Goal: Transaction & Acquisition: Purchase product/service

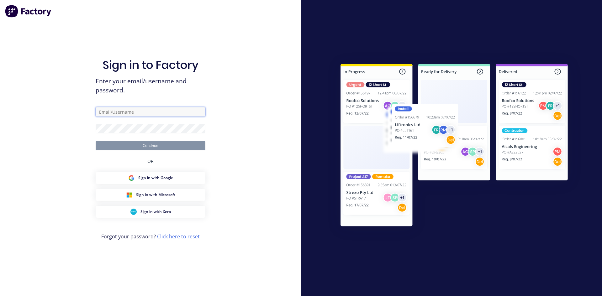
type input "trevor@fwt-au.com"
click at [164, 148] on button "Continue" at bounding box center [151, 145] width 110 height 9
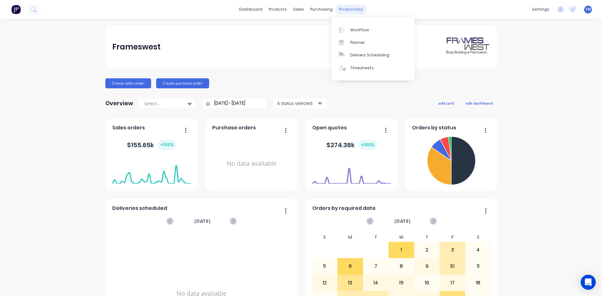
click at [342, 11] on div "productivity" at bounding box center [351, 9] width 30 height 9
click at [365, 31] on div "Workflow" at bounding box center [359, 30] width 19 height 6
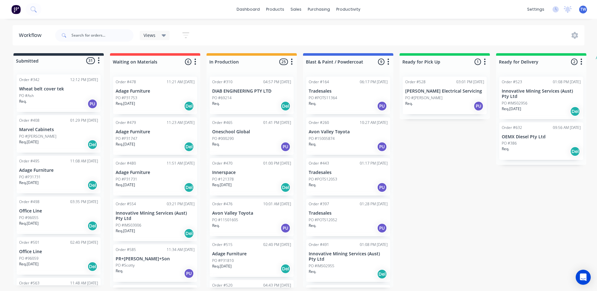
click at [41, 173] on p "Adage Furniture" at bounding box center [58, 170] width 79 height 5
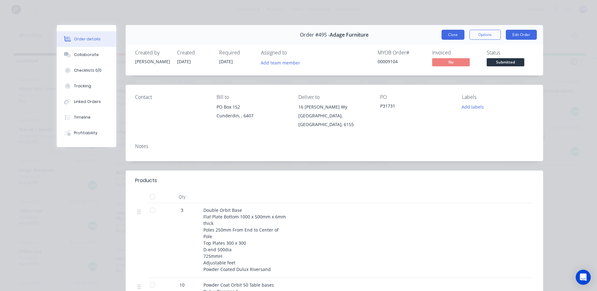
click at [444, 36] on button "Close" at bounding box center [452, 35] width 23 height 10
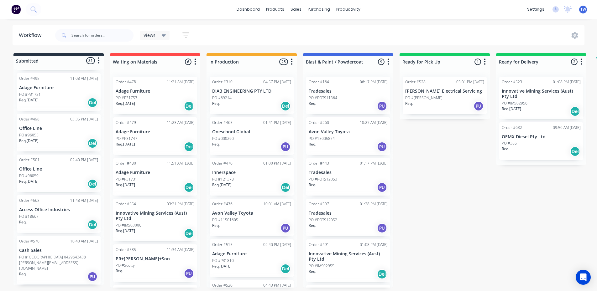
scroll to position [94, 0]
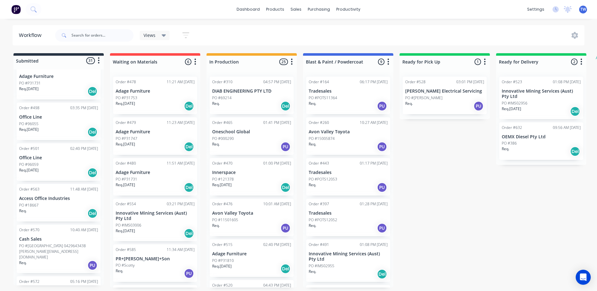
click at [40, 162] on div "PO #96059" at bounding box center [58, 165] width 79 height 6
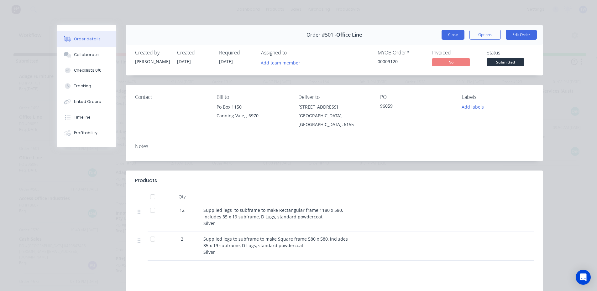
click at [444, 34] on button "Close" at bounding box center [452, 35] width 23 height 10
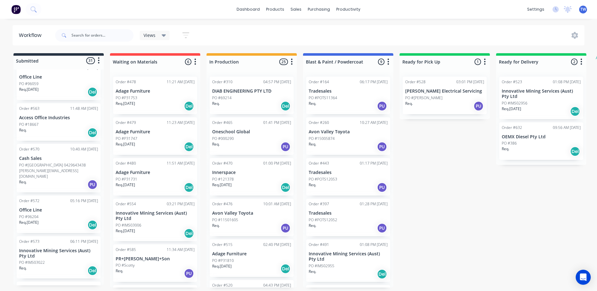
scroll to position [188, 0]
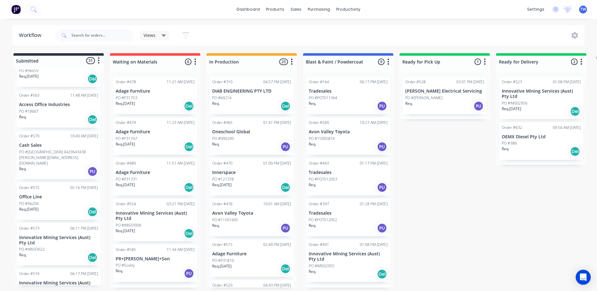
click at [48, 117] on div "Req. Del" at bounding box center [58, 119] width 79 height 11
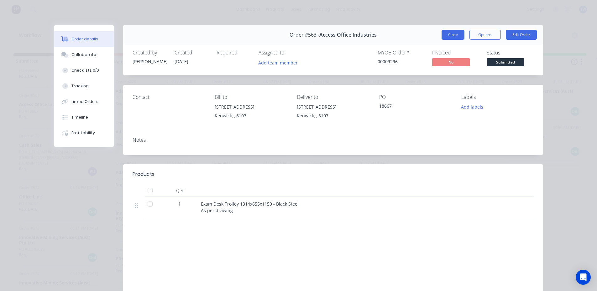
click at [449, 35] on button "Close" at bounding box center [452, 35] width 23 height 10
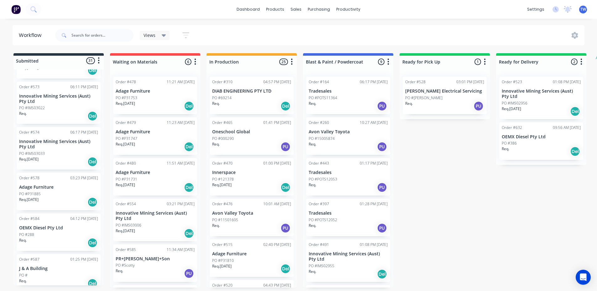
scroll to position [345, 0]
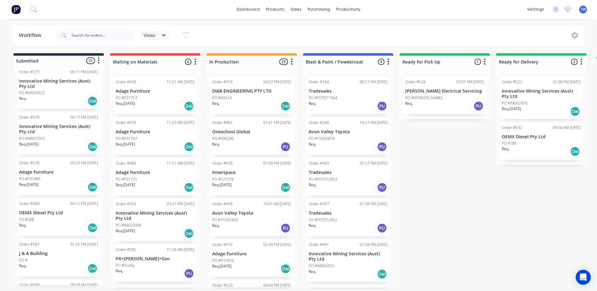
click at [39, 182] on div "Req. 13/10/25 Del" at bounding box center [58, 187] width 79 height 11
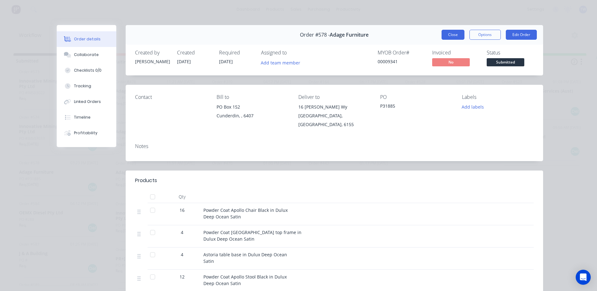
click at [453, 32] on button "Close" at bounding box center [452, 35] width 23 height 10
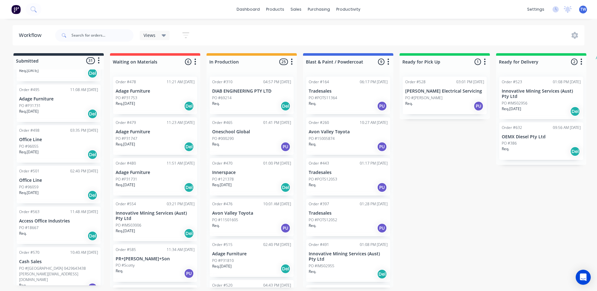
scroll to position [63, 0]
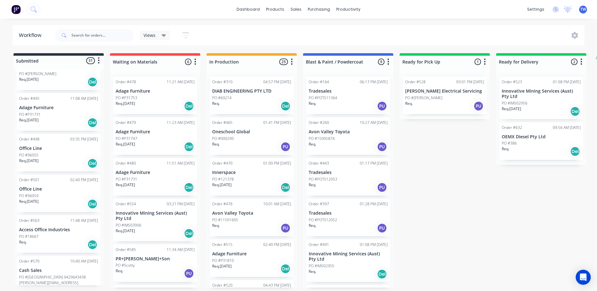
click at [33, 111] on div "Order #495 11:08 AM 20/08/25 Adage Furniture PO #P31731 Req. 14/11/25 Del" at bounding box center [59, 112] width 84 height 38
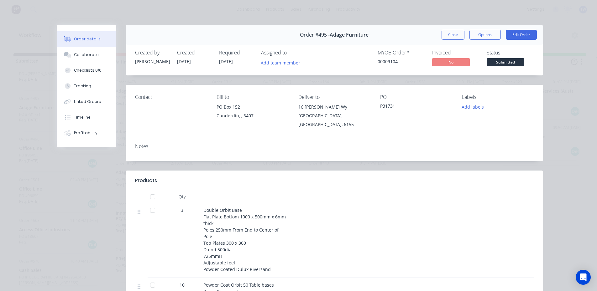
click at [504, 60] on span "Submitted" at bounding box center [506, 62] width 38 height 8
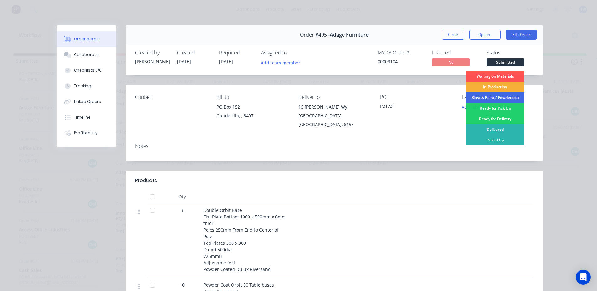
click at [501, 96] on div "Blast & Paint / Powdercoat" at bounding box center [495, 97] width 58 height 11
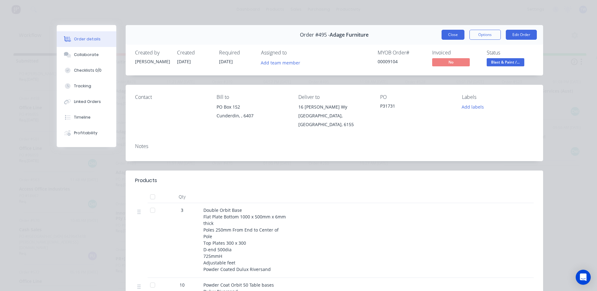
click at [450, 34] on button "Close" at bounding box center [452, 35] width 23 height 10
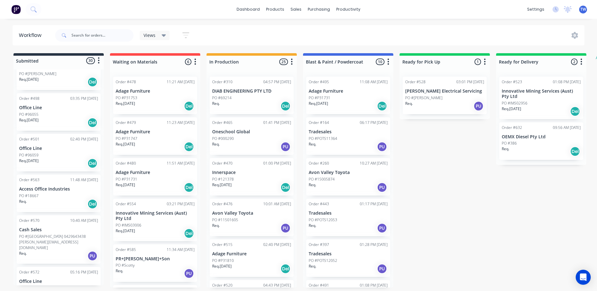
scroll to position [31, 0]
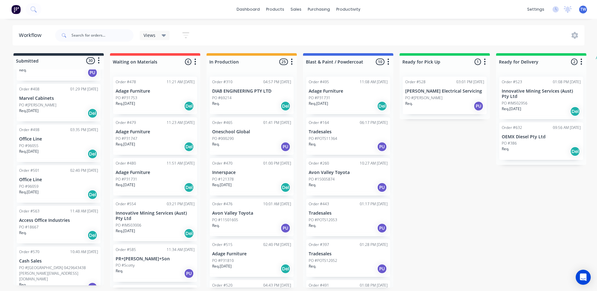
click at [49, 106] on div "PO #[PERSON_NAME]" at bounding box center [58, 105] width 79 height 6
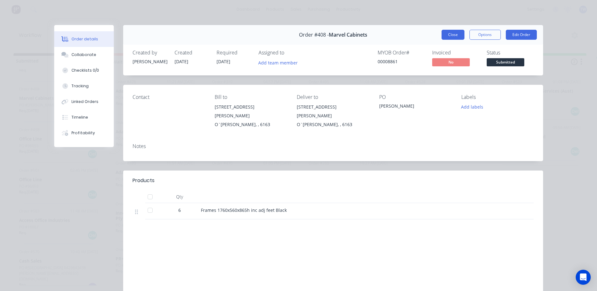
click at [445, 37] on button "Close" at bounding box center [452, 35] width 23 height 10
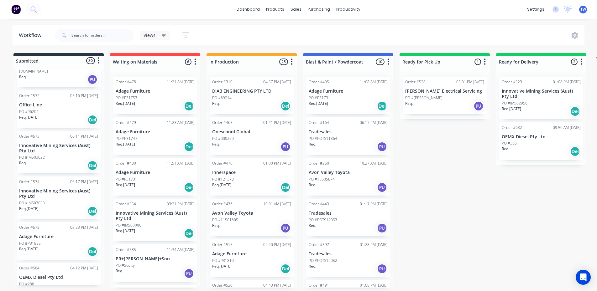
scroll to position [251, 0]
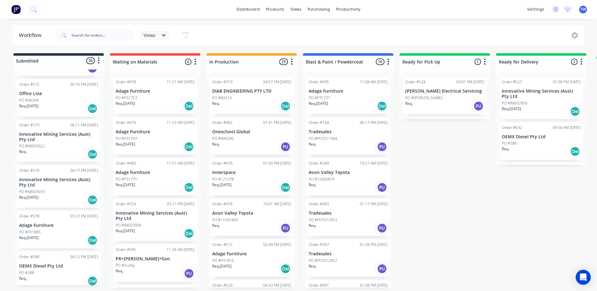
click at [37, 230] on p "PO #P31885" at bounding box center [30, 233] width 22 height 6
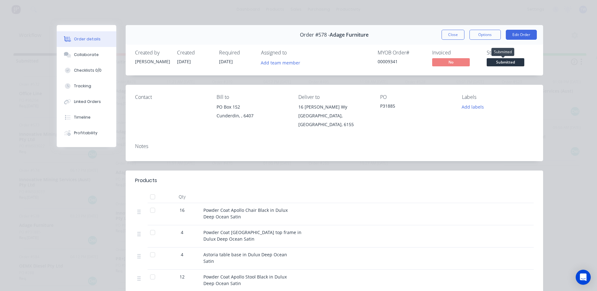
click at [504, 65] on span "Submitted" at bounding box center [506, 62] width 38 height 8
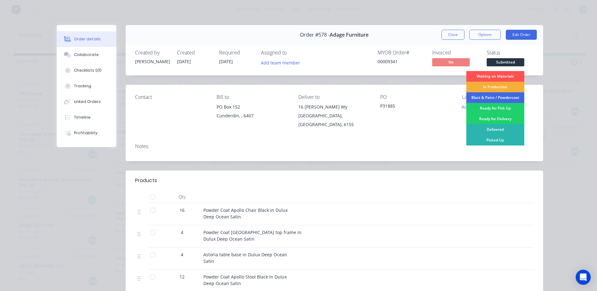
click at [499, 97] on div "Blast & Paint / Powdercoat" at bounding box center [495, 97] width 58 height 11
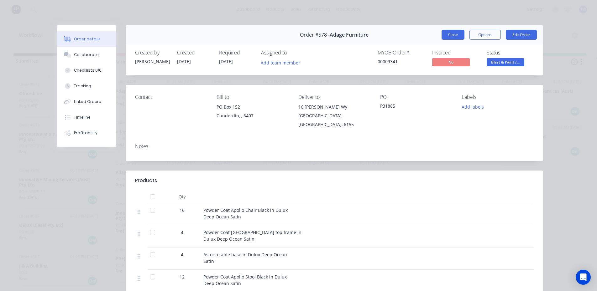
click at [456, 38] on button "Close" at bounding box center [452, 35] width 23 height 10
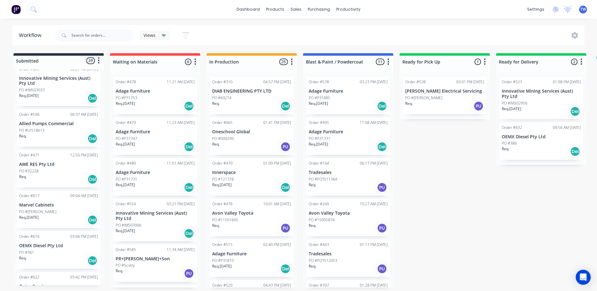
scroll to position [815, 0]
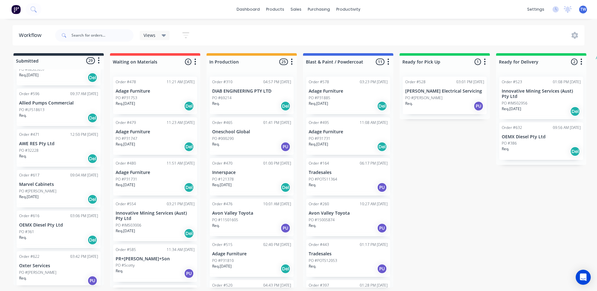
click at [50, 189] on div "PO #[PERSON_NAME]" at bounding box center [58, 192] width 79 height 6
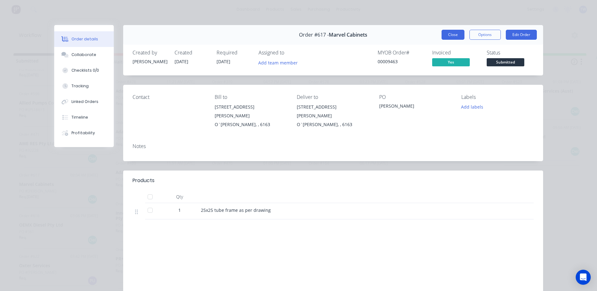
click at [448, 37] on button "Close" at bounding box center [452, 35] width 23 height 10
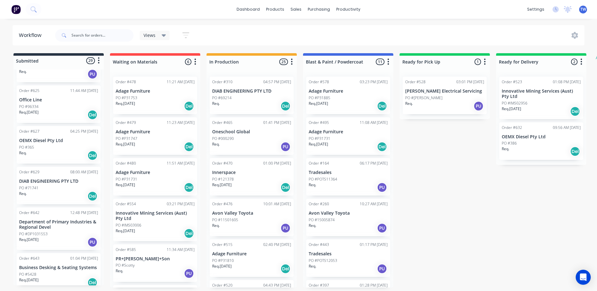
scroll to position [1, 0]
click at [50, 278] on div "Req. 08/12/25 Del" at bounding box center [58, 283] width 79 height 11
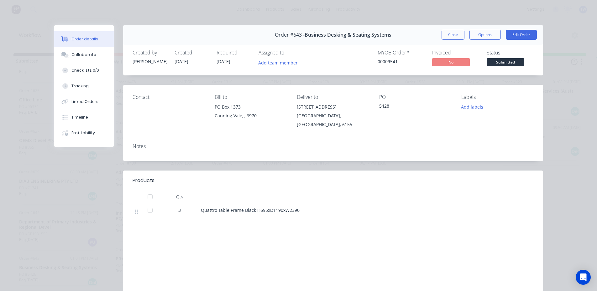
click at [449, 35] on button "Close" at bounding box center [452, 35] width 23 height 10
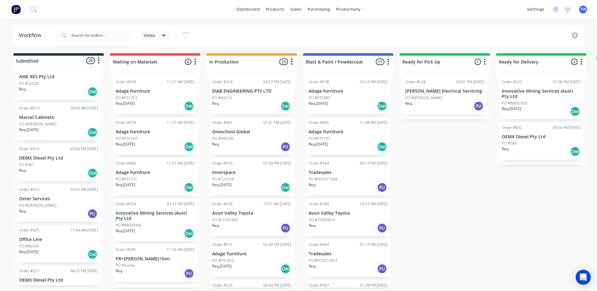
scroll to position [865, 0]
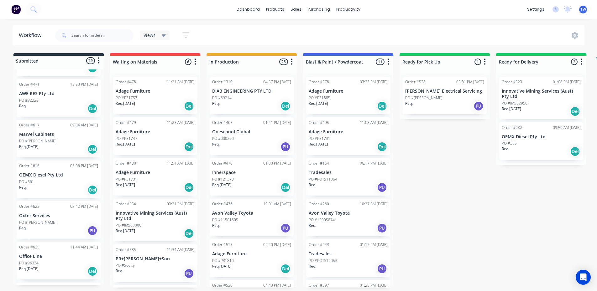
click at [51, 144] on div "Req. 10/10/25 Del" at bounding box center [58, 149] width 79 height 11
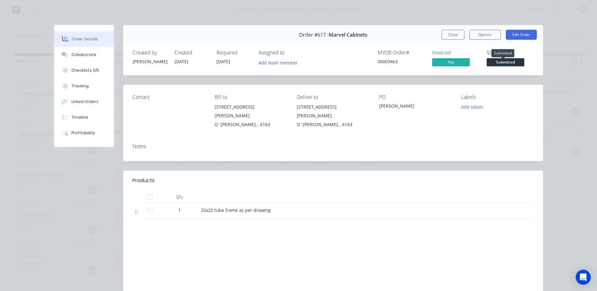
click at [500, 63] on span "Submitted" at bounding box center [506, 62] width 38 height 8
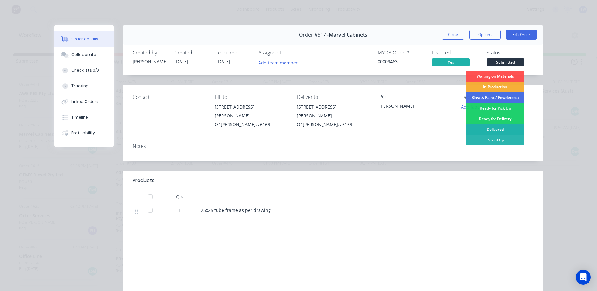
click at [502, 129] on div "Delivered" at bounding box center [495, 129] width 58 height 11
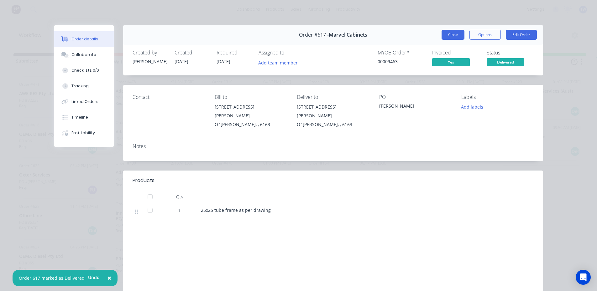
click at [457, 36] on button "Close" at bounding box center [452, 35] width 23 height 10
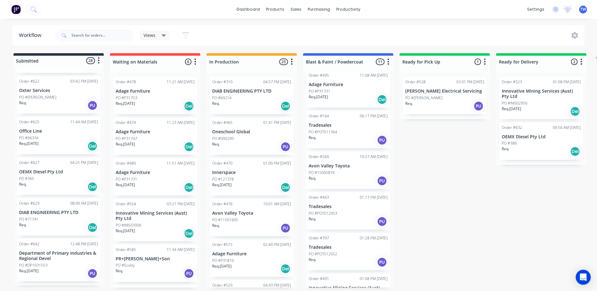
scroll to position [157, 0]
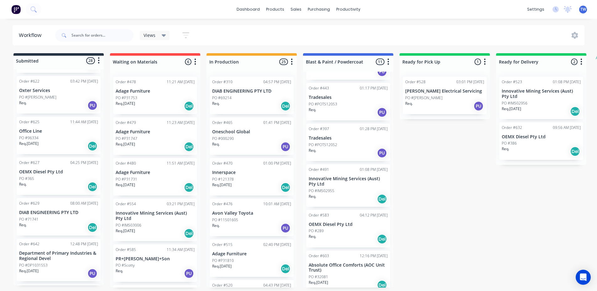
click at [52, 251] on p "Department of Primary Industries & Regional Devel" at bounding box center [58, 256] width 79 height 11
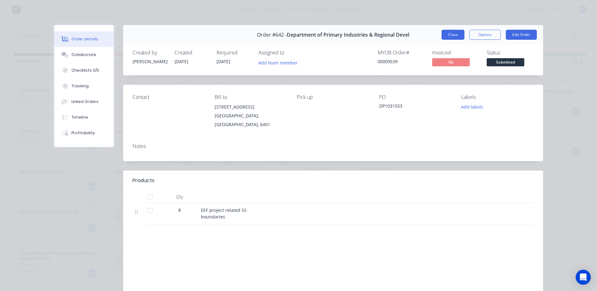
click at [452, 34] on button "Close" at bounding box center [452, 35] width 23 height 10
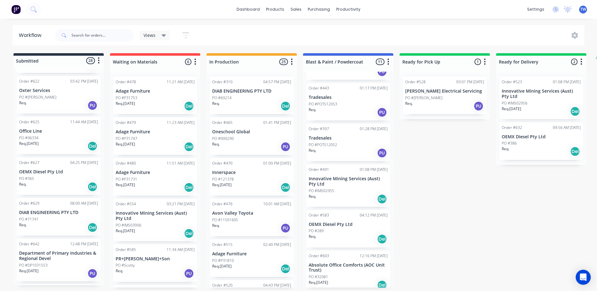
scroll to position [981, 0]
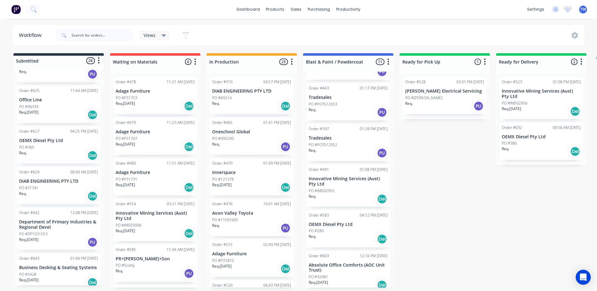
click at [134, 96] on p "PO #P31753" at bounding box center [127, 98] width 22 height 6
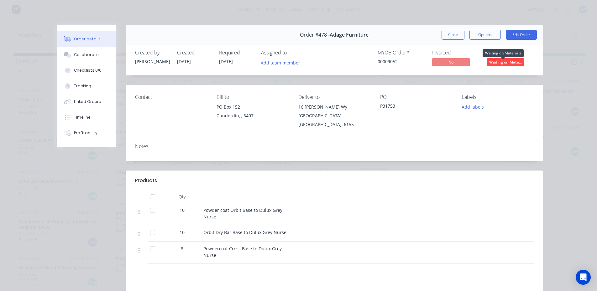
click at [503, 65] on span "Waiting on Mate..." at bounding box center [506, 62] width 38 height 8
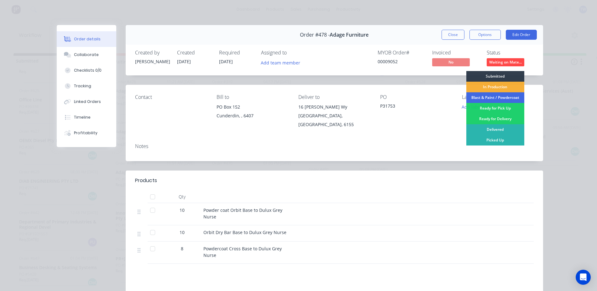
click at [493, 97] on div "Blast & Paint / Powdercoat" at bounding box center [495, 97] width 58 height 11
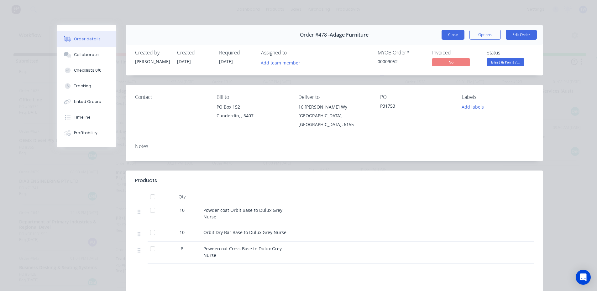
click at [452, 34] on button "Close" at bounding box center [452, 35] width 23 height 10
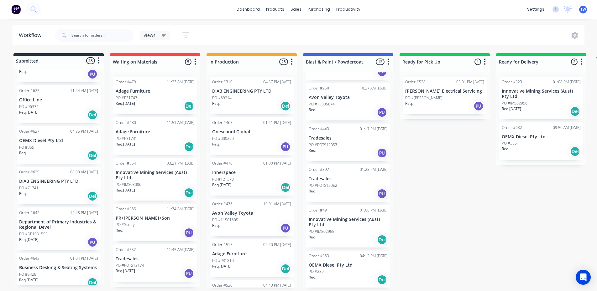
click at [131, 97] on p "PO #P31747" at bounding box center [127, 98] width 22 height 6
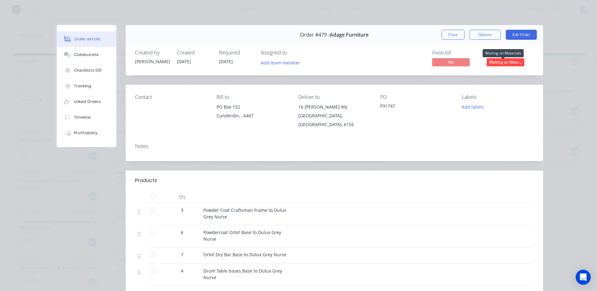
click at [494, 65] on span "Waiting on Mate..." at bounding box center [506, 62] width 38 height 8
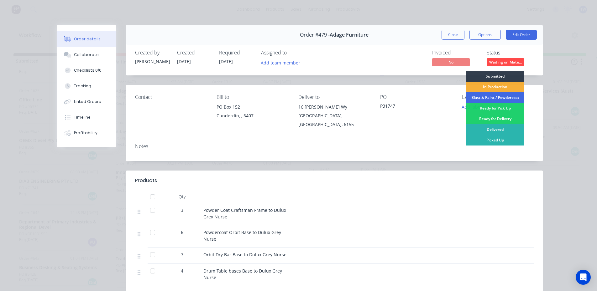
click at [499, 97] on div "Blast & Paint / Powdercoat" at bounding box center [495, 97] width 58 height 11
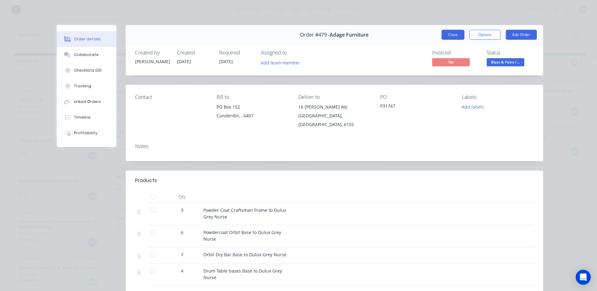
click at [448, 33] on button "Close" at bounding box center [452, 35] width 23 height 10
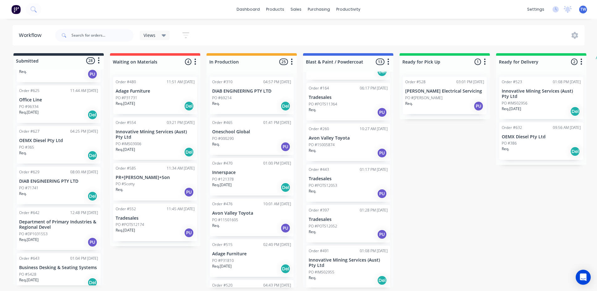
click at [143, 98] on div "PO #P31731" at bounding box center [155, 98] width 79 height 6
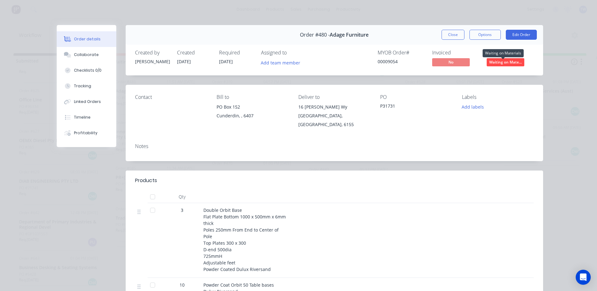
click at [500, 62] on span "Waiting on Mate..." at bounding box center [506, 62] width 38 height 8
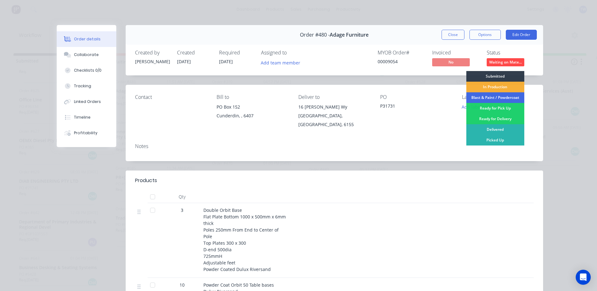
click at [490, 98] on div "Blast & Paint / Powdercoat" at bounding box center [495, 97] width 58 height 11
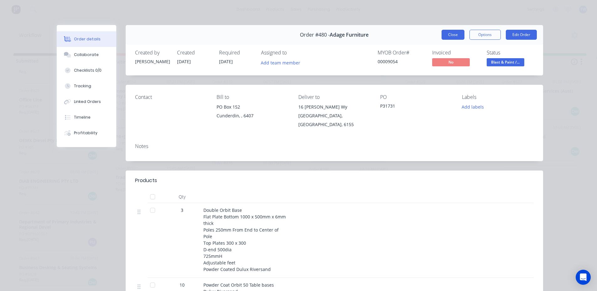
click at [446, 34] on button "Close" at bounding box center [452, 35] width 23 height 10
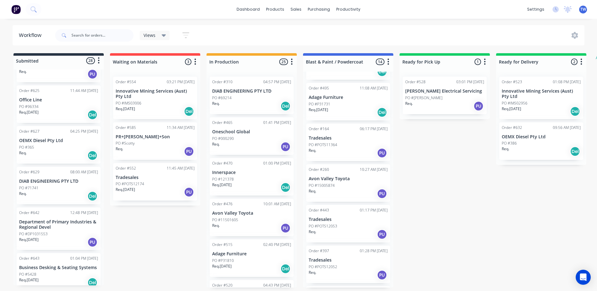
click at [137, 139] on div "Order #585 11:34 AM 17/09/25 PR+LR McPherson+Son PO #Scotty Req. PU" at bounding box center [155, 141] width 84 height 38
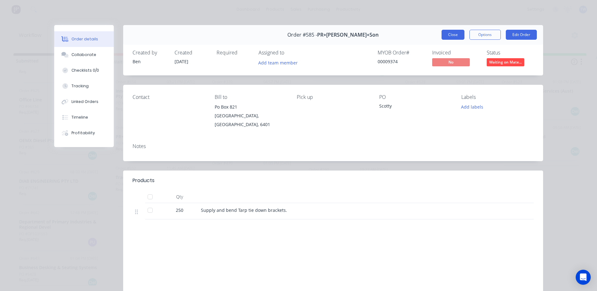
click at [451, 36] on button "Close" at bounding box center [452, 35] width 23 height 10
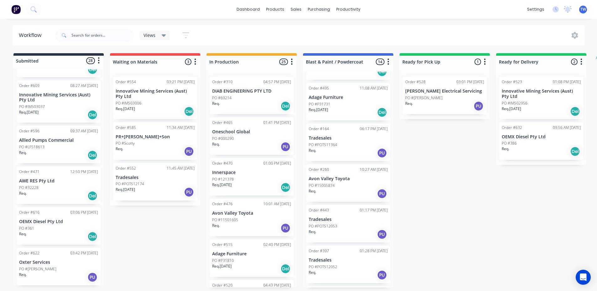
scroll to position [855, 0]
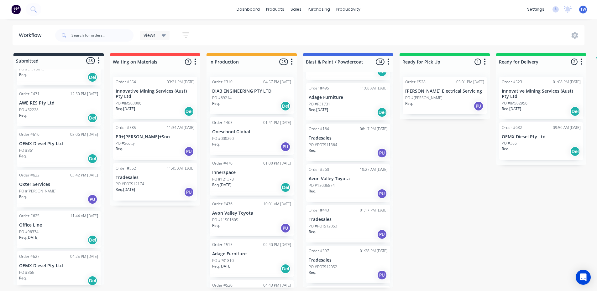
click at [332, 99] on div "Order #495 11:08 AM 20/08/25 Adage Furniture PO #P31731 Req. 14/11/25 Del" at bounding box center [348, 102] width 84 height 38
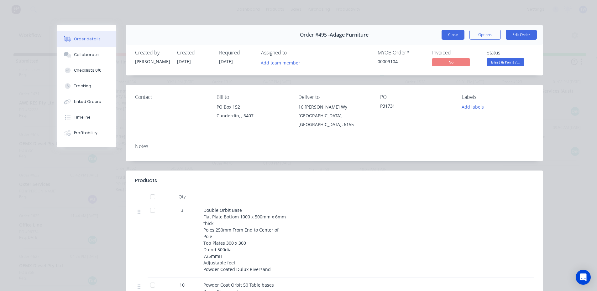
click at [451, 35] on button "Close" at bounding box center [452, 35] width 23 height 10
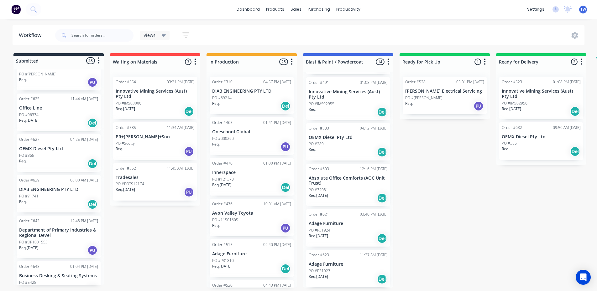
scroll to position [981, 0]
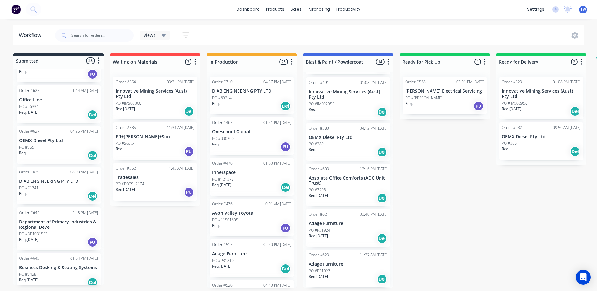
click at [244, 182] on div "Req. 01/10/25 Del" at bounding box center [251, 187] width 79 height 11
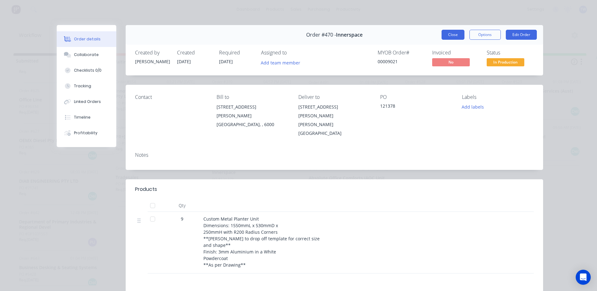
click at [451, 35] on button "Close" at bounding box center [452, 35] width 23 height 10
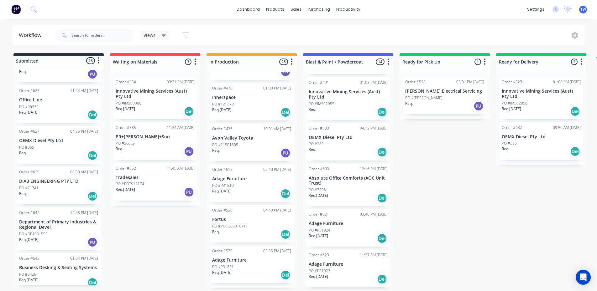
scroll to position [94, 0]
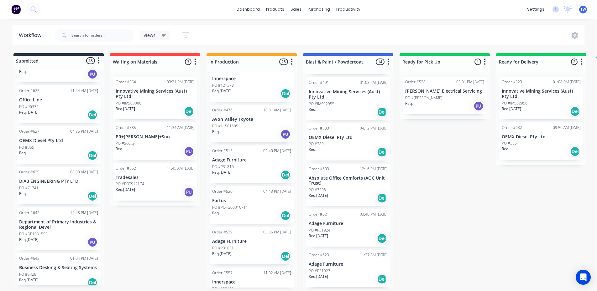
click at [241, 173] on div "Req. 19/09/25 Del" at bounding box center [251, 175] width 79 height 11
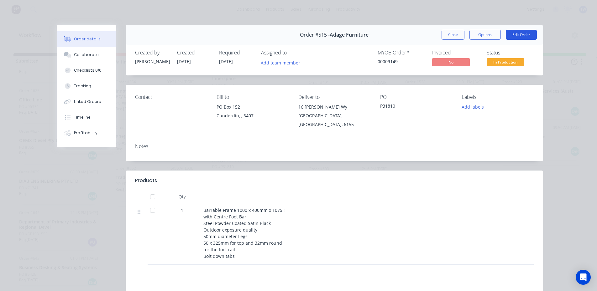
click at [527, 37] on button "Edit Order" at bounding box center [521, 35] width 31 height 10
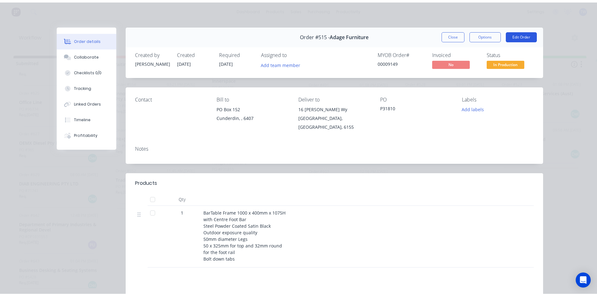
scroll to position [0, 0]
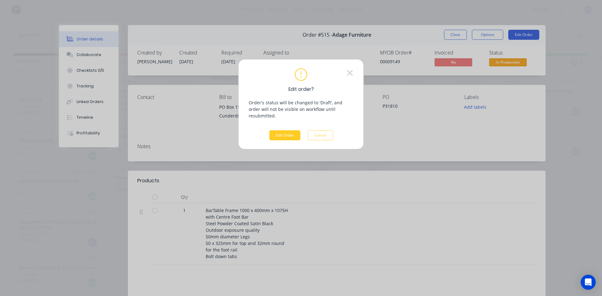
click at [287, 130] on button "Edit Order" at bounding box center [284, 135] width 31 height 10
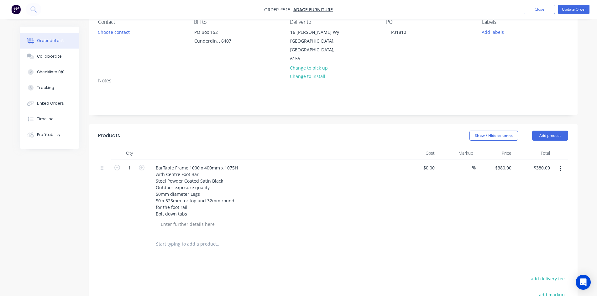
scroll to position [63, 0]
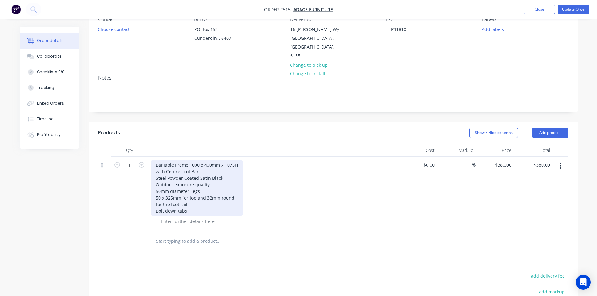
click at [168, 190] on div "BarTable Frame 1000 x 400mm x 1075H with Centre Foot Bar Steel Powder Coated Sa…" at bounding box center [197, 187] width 92 height 55
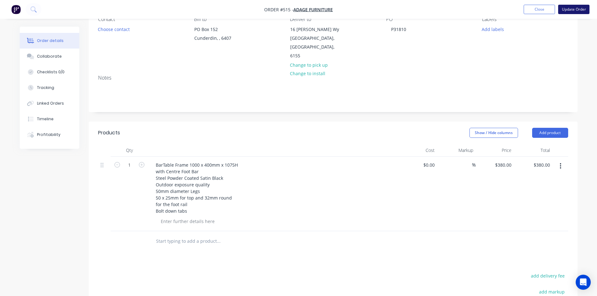
click at [574, 10] on button "Update Order" at bounding box center [573, 9] width 31 height 9
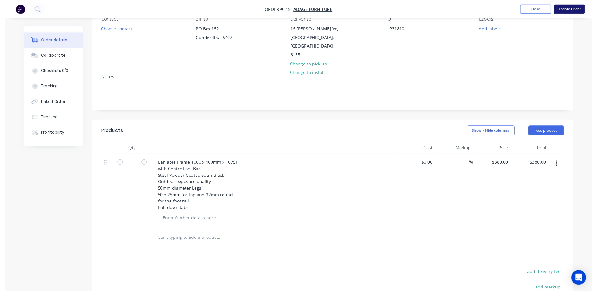
scroll to position [0, 0]
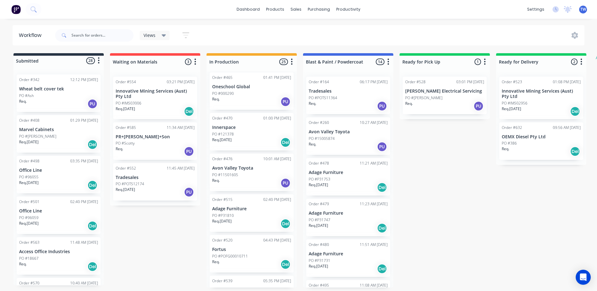
scroll to position [63, 0]
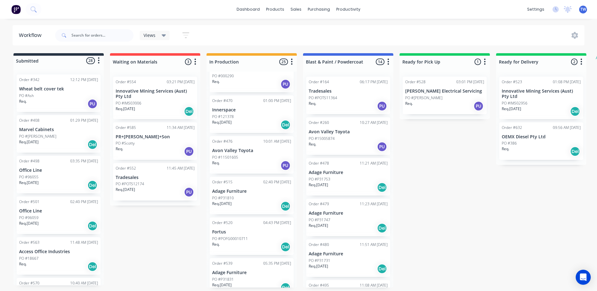
click at [237, 201] on div "Req. 19/09/25 Del" at bounding box center [251, 206] width 79 height 11
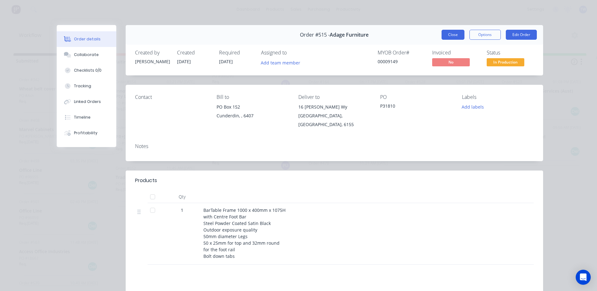
click at [457, 37] on button "Close" at bounding box center [452, 35] width 23 height 10
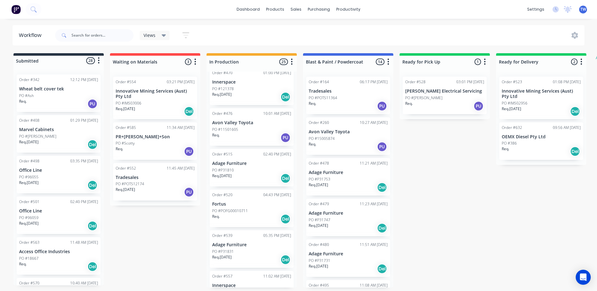
scroll to position [125, 0]
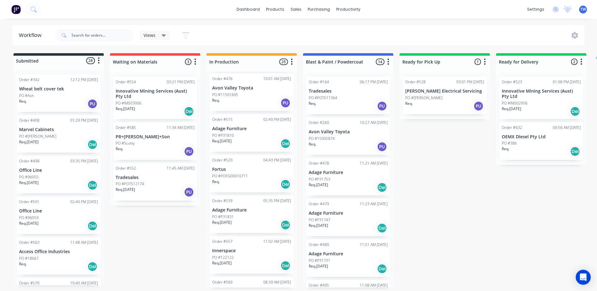
click at [238, 175] on p "PO #POFG00010711" at bounding box center [230, 177] width 36 height 6
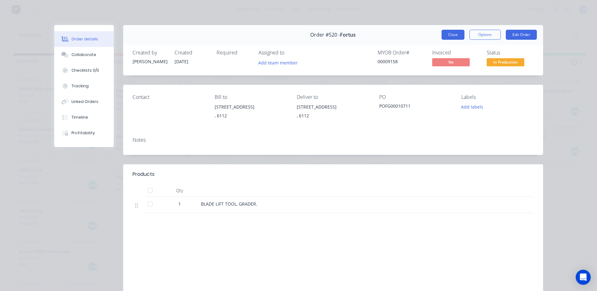
click at [452, 35] on button "Close" at bounding box center [452, 35] width 23 height 10
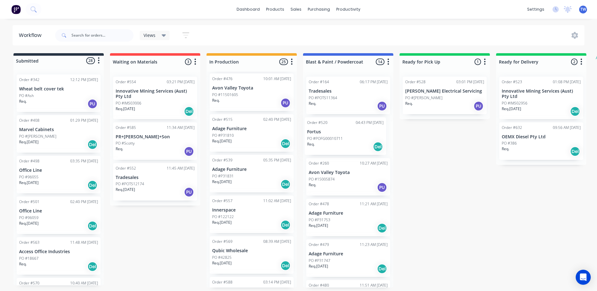
drag, startPoint x: 231, startPoint y: 180, endPoint x: 327, endPoint y: 141, distance: 104.2
click at [327, 141] on div "Submitted 28 Status colour #273444 hex #273444 Save Cancel Summaries Total orde…" at bounding box center [381, 170] width 772 height 235
click at [247, 252] on p "Qubic Wholesale" at bounding box center [251, 250] width 79 height 5
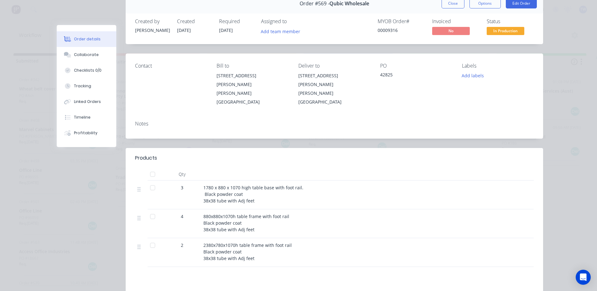
scroll to position [0, 0]
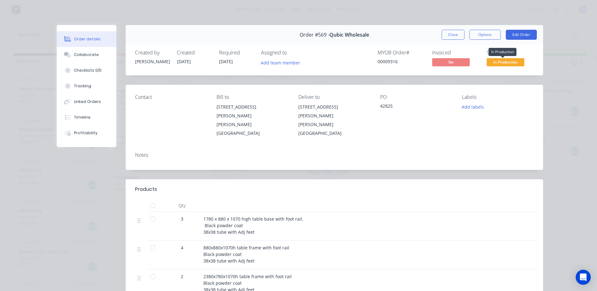
click at [497, 60] on span "In Production" at bounding box center [506, 62] width 38 height 8
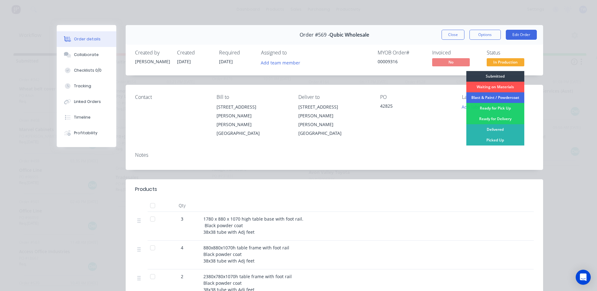
click at [494, 95] on div "Blast & Paint / Powdercoat" at bounding box center [495, 97] width 58 height 11
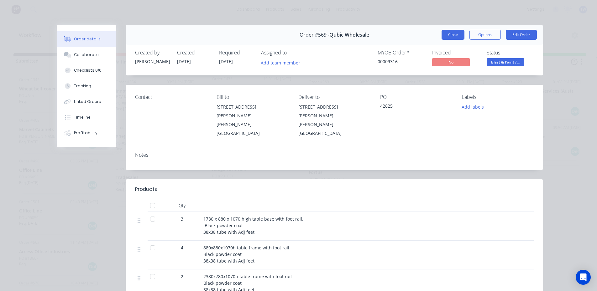
click at [452, 38] on button "Close" at bounding box center [452, 35] width 23 height 10
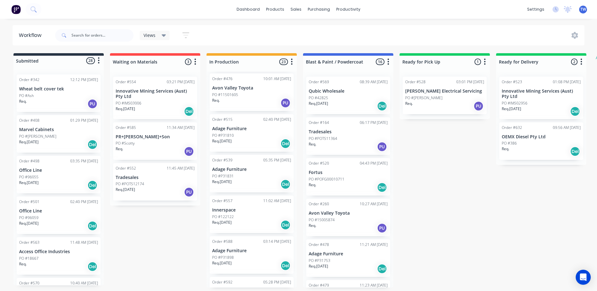
click at [235, 215] on div "PO #122122" at bounding box center [251, 217] width 79 height 6
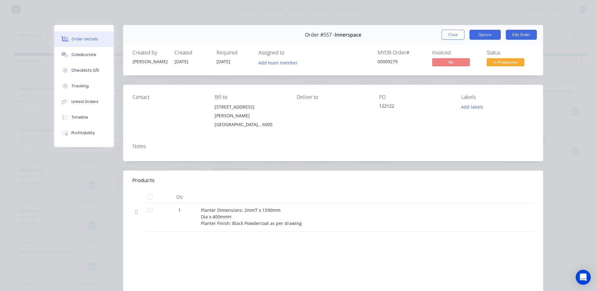
click at [476, 35] on button "Options" at bounding box center [484, 35] width 31 height 10
click at [514, 65] on span "In Production" at bounding box center [506, 62] width 38 height 8
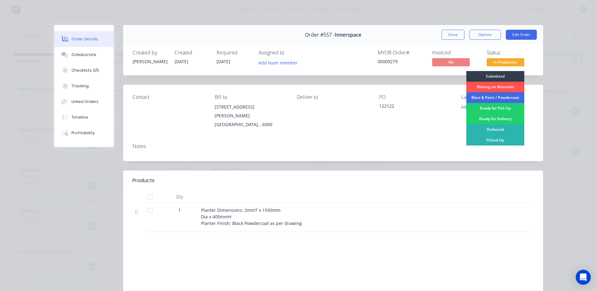
click at [498, 98] on div "Blast & Paint / Powdercoat" at bounding box center [495, 97] width 58 height 11
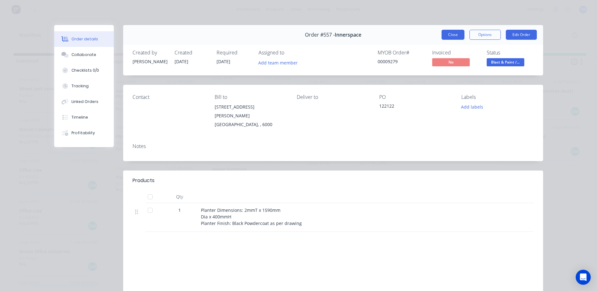
click at [445, 35] on button "Close" at bounding box center [452, 35] width 23 height 10
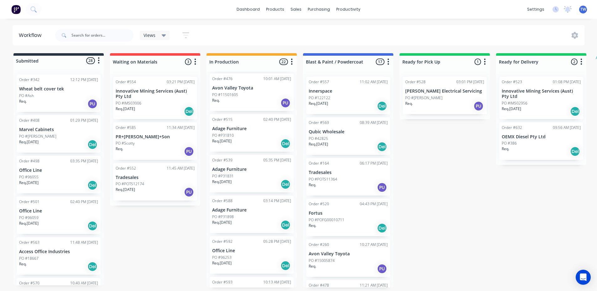
click at [254, 180] on div "Req. 24/10/25 Del" at bounding box center [251, 184] width 79 height 11
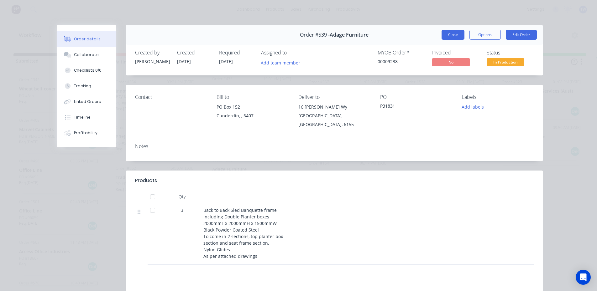
click at [450, 33] on button "Close" at bounding box center [452, 35] width 23 height 10
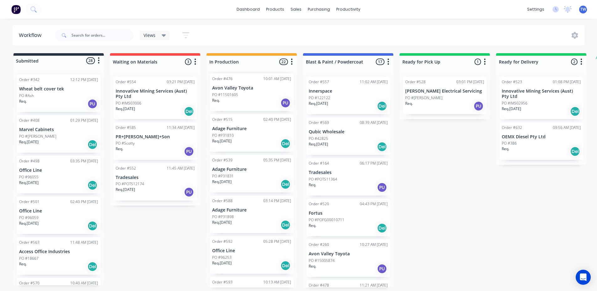
click at [247, 217] on div "PO #P31898" at bounding box center [251, 217] width 79 height 6
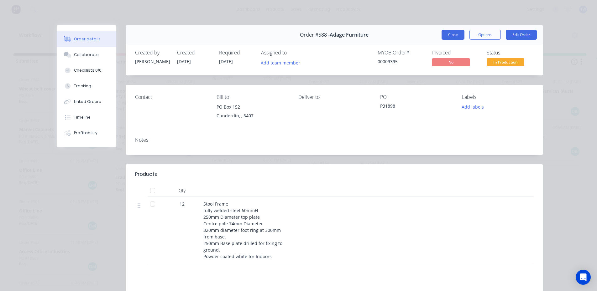
click at [446, 39] on button "Close" at bounding box center [452, 35] width 23 height 10
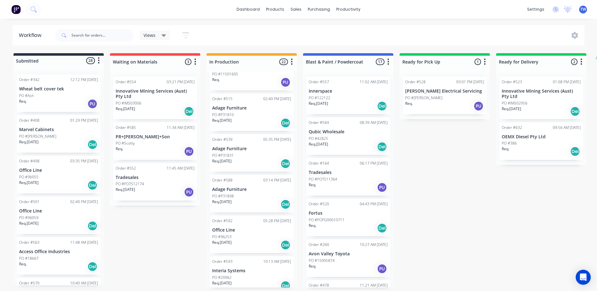
scroll to position [188, 0]
click at [230, 244] on p "Req. 25/09/25" at bounding box center [221, 242] width 19 height 6
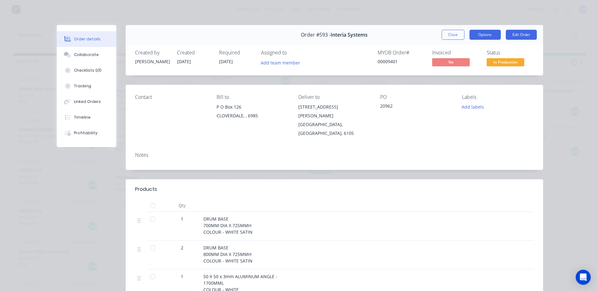
click at [474, 33] on button "Options" at bounding box center [484, 35] width 31 height 10
click at [510, 64] on span "In Production" at bounding box center [506, 62] width 38 height 8
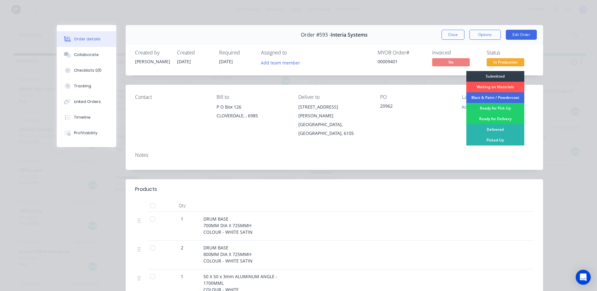
click at [499, 95] on div "Blast & Paint / Powdercoat" at bounding box center [495, 97] width 58 height 11
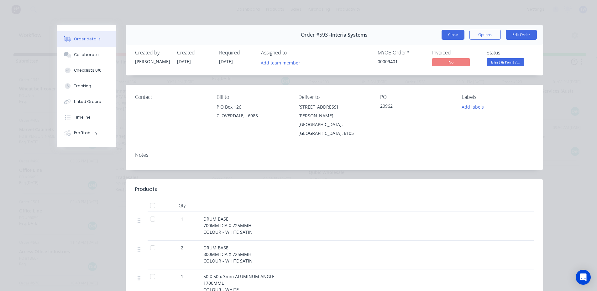
click at [447, 35] on button "Close" at bounding box center [452, 35] width 23 height 10
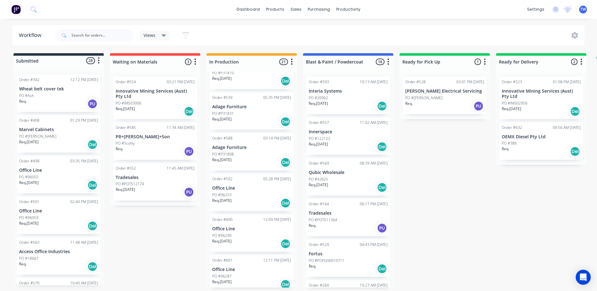
click at [346, 138] on div "PO #122122" at bounding box center [348, 139] width 79 height 6
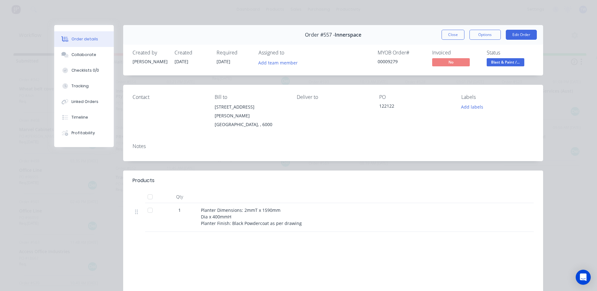
click at [447, 34] on button "Close" at bounding box center [452, 35] width 23 height 10
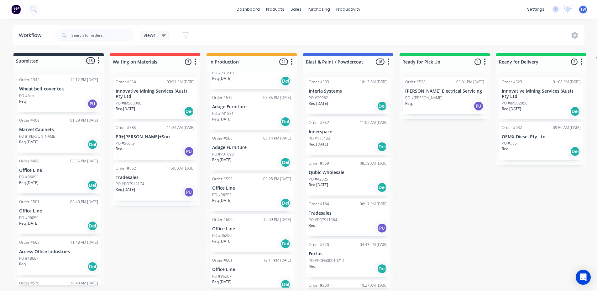
click at [346, 170] on p "Qubic Wholesale" at bounding box center [348, 172] width 79 height 5
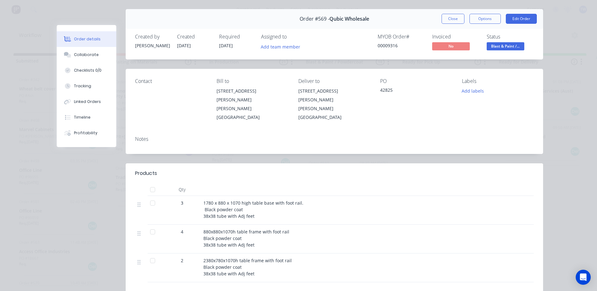
scroll to position [31, 0]
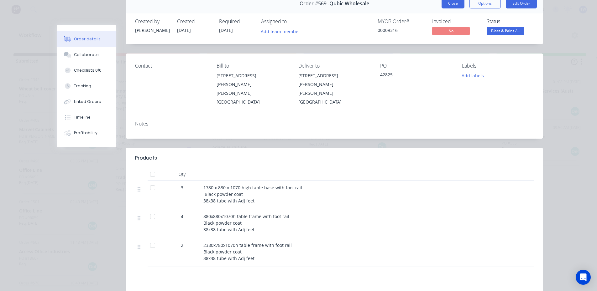
click at [454, 7] on button "Close" at bounding box center [452, 3] width 23 height 10
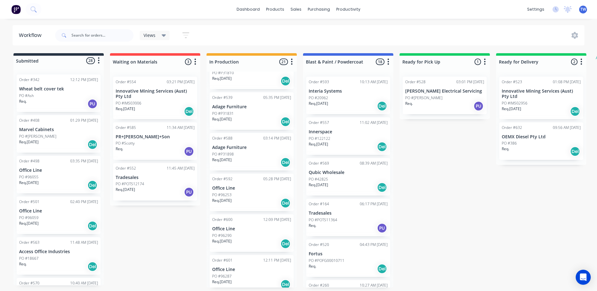
click at [336, 142] on div "Req. 10/10/25 Del" at bounding box center [348, 147] width 79 height 11
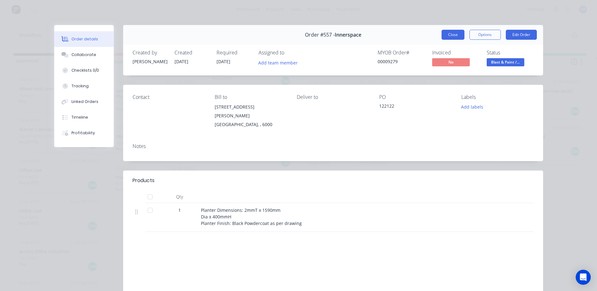
click at [446, 32] on button "Close" at bounding box center [452, 35] width 23 height 10
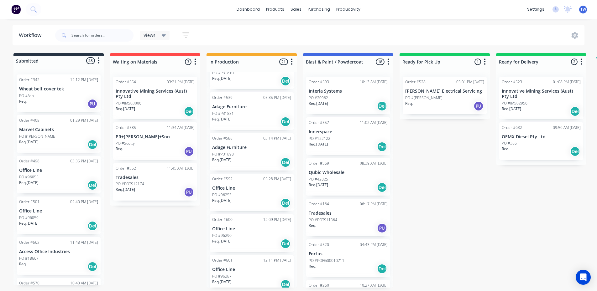
click at [257, 230] on p "Office Line" at bounding box center [251, 229] width 79 height 5
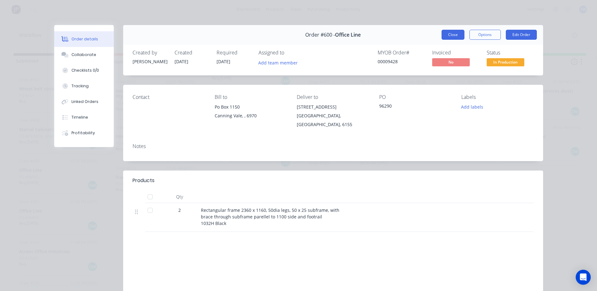
click at [446, 36] on button "Close" at bounding box center [452, 35] width 23 height 10
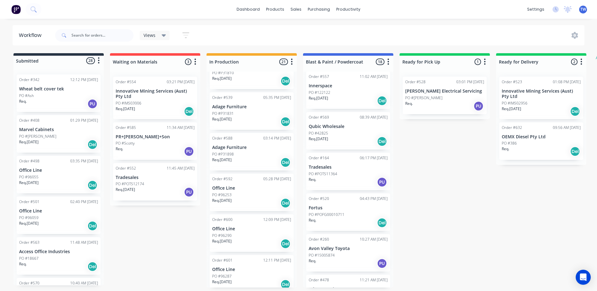
scroll to position [0, 0]
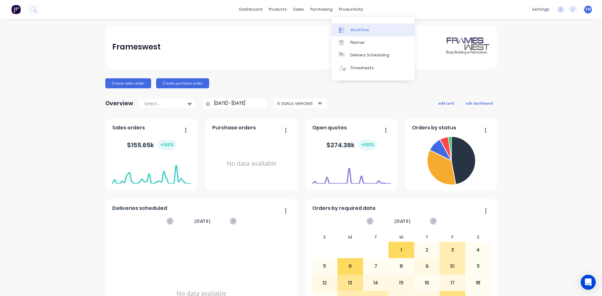
click at [357, 28] on div "Workflow" at bounding box center [359, 30] width 19 height 6
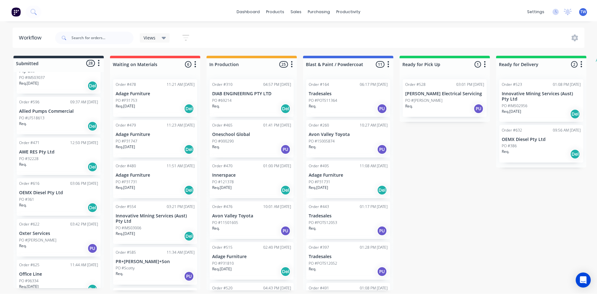
scroll to position [815, 0]
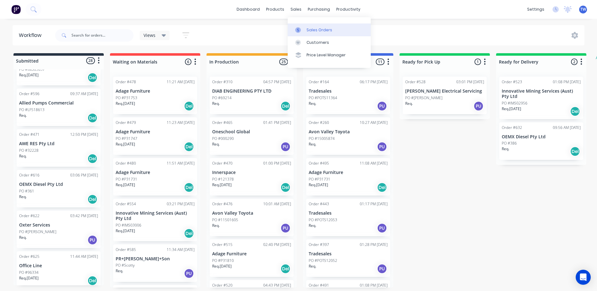
drag, startPoint x: 316, startPoint y: 29, endPoint x: 369, endPoint y: 28, distance: 52.6
click at [316, 29] on div "Sales Orders" at bounding box center [319, 30] width 26 height 6
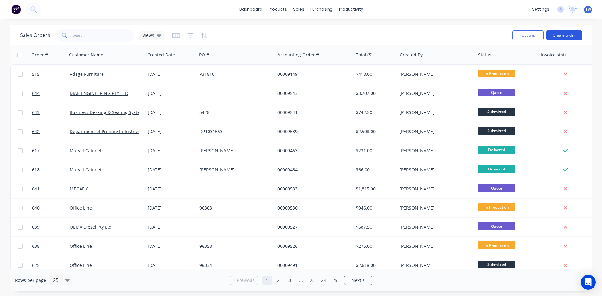
click at [563, 36] on button "Create order" at bounding box center [564, 35] width 36 height 10
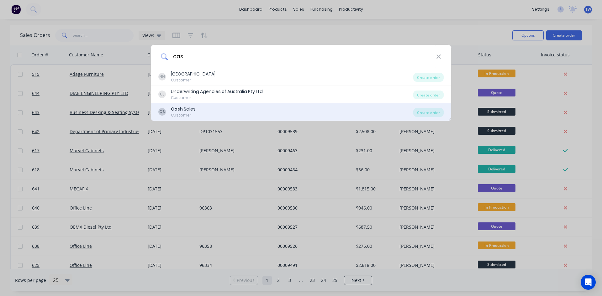
type input "cas"
click at [201, 115] on div "CS Cas h Sales Customer" at bounding box center [285, 112] width 255 height 12
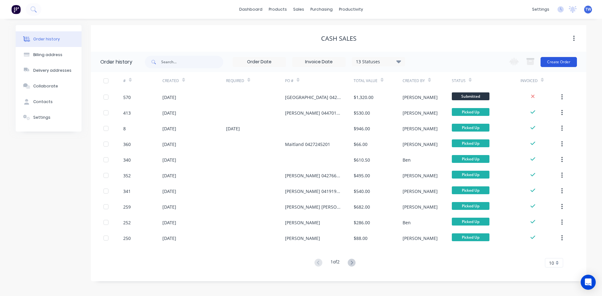
click at [556, 60] on button "Create Order" at bounding box center [558, 62] width 36 height 10
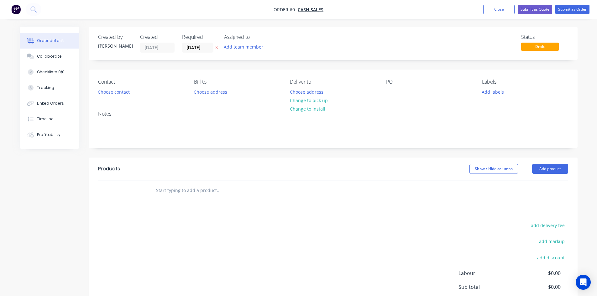
click at [216, 47] on icon "button" at bounding box center [216, 48] width 3 height 4
click at [317, 100] on button "Change to pick up" at bounding box center [308, 100] width 44 height 8
click at [389, 92] on div at bounding box center [391, 91] width 10 height 9
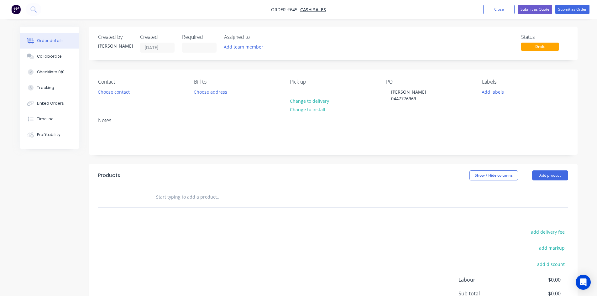
click at [550, 181] on header "Products Show / Hide columns Add product" at bounding box center [333, 175] width 489 height 23
click at [547, 176] on button "Add product" at bounding box center [550, 175] width 36 height 10
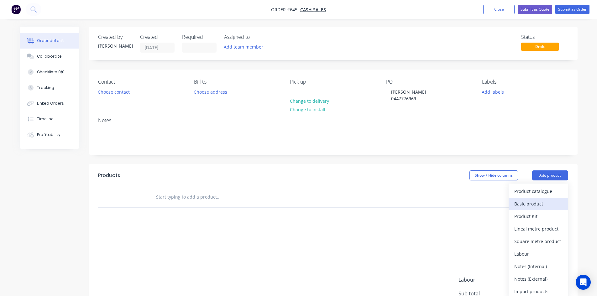
click at [544, 198] on button "Basic product" at bounding box center [538, 204] width 60 height 13
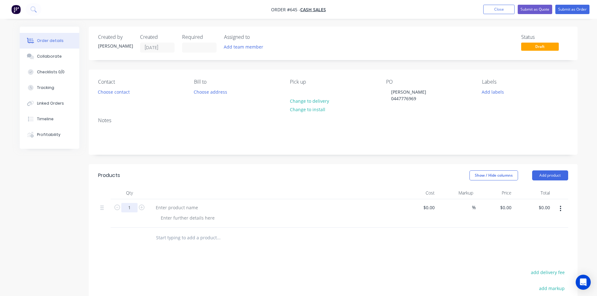
click at [130, 209] on input "1" at bounding box center [129, 207] width 16 height 9
type input "3"
click at [163, 210] on div at bounding box center [177, 207] width 52 height 9
click at [508, 206] on input "0" at bounding box center [506, 207] width 14 height 9
type input "$160.00"
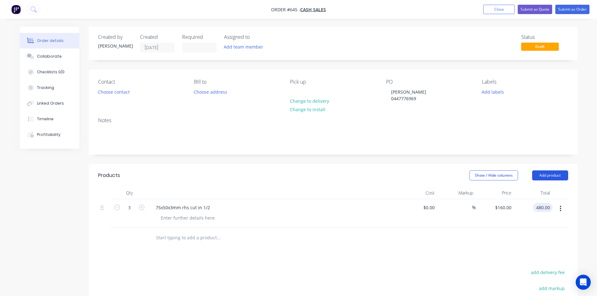
type input "$480.00"
click at [550, 175] on button "Add product" at bounding box center [550, 175] width 36 height 10
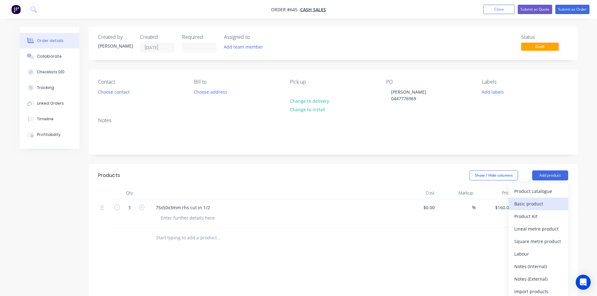
click at [537, 203] on div "Basic product" at bounding box center [538, 203] width 48 height 9
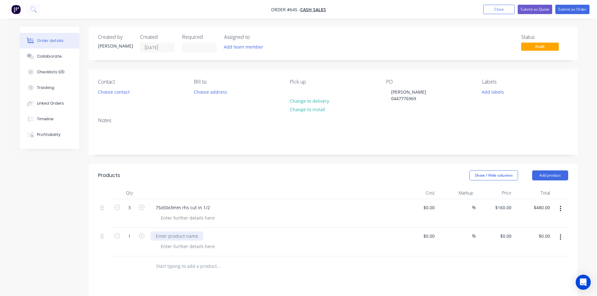
click at [164, 236] on div at bounding box center [177, 236] width 52 height 9
type input "$0.00"
click at [504, 239] on div "0 0" at bounding box center [495, 242] width 39 height 29
type input "$235.00"
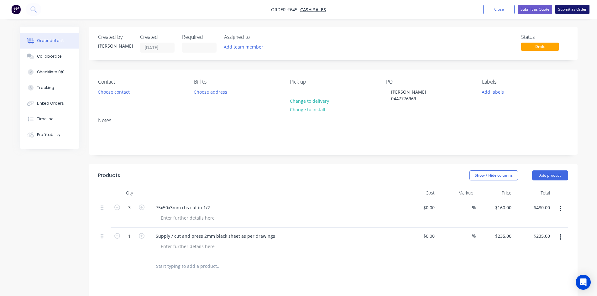
click at [570, 10] on button "Submit as Order" at bounding box center [572, 9] width 34 height 9
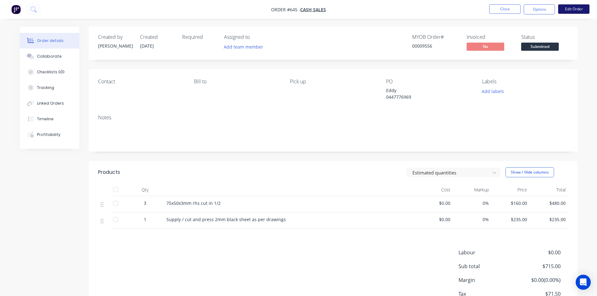
click at [573, 8] on button "Edit Order" at bounding box center [573, 8] width 31 height 9
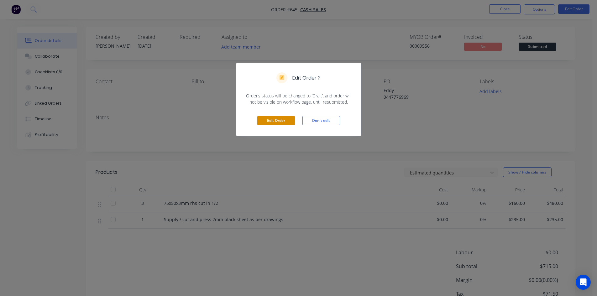
click at [292, 122] on button "Edit Order" at bounding box center [276, 120] width 38 height 9
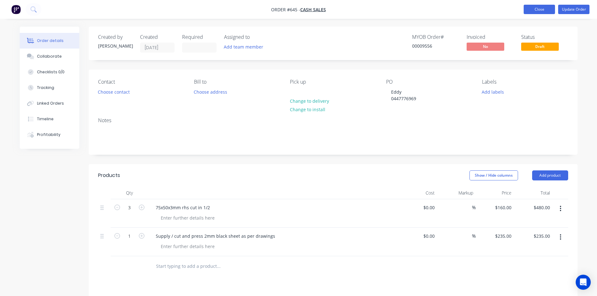
click at [536, 5] on button "Close" at bounding box center [538, 9] width 31 height 9
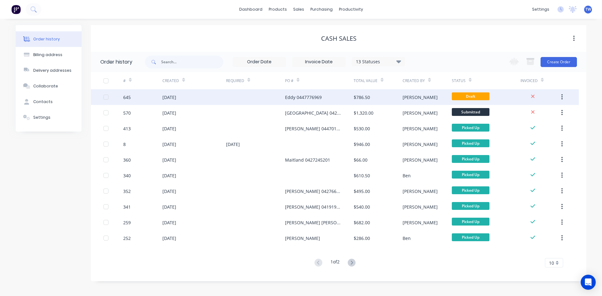
click at [374, 98] on div "$786.50" at bounding box center [377, 97] width 49 height 16
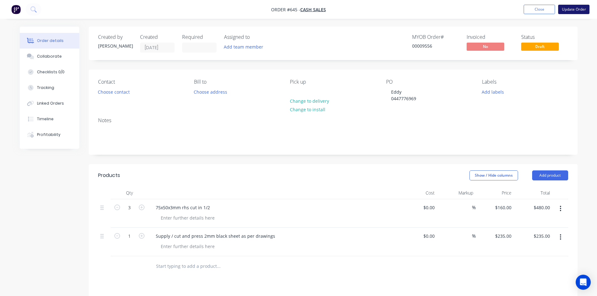
click at [562, 12] on button "Update Order" at bounding box center [573, 9] width 31 height 9
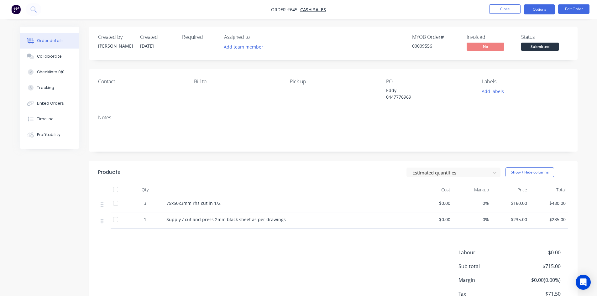
drag, startPoint x: 543, startPoint y: 9, endPoint x: 539, endPoint y: 12, distance: 4.8
click at [543, 9] on button "Options" at bounding box center [538, 9] width 31 height 10
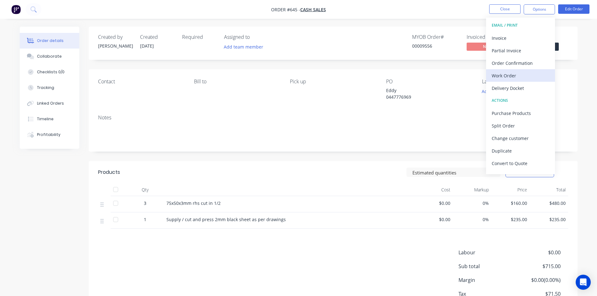
click at [524, 76] on div "Work Order" at bounding box center [521, 75] width 58 height 9
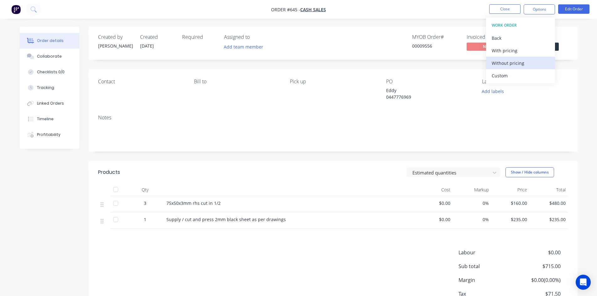
click at [523, 65] on div "Without pricing" at bounding box center [521, 63] width 58 height 9
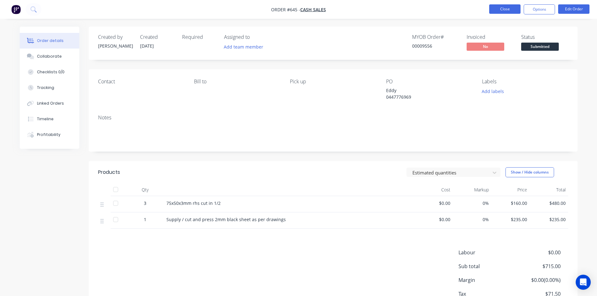
click at [498, 7] on button "Close" at bounding box center [504, 8] width 31 height 9
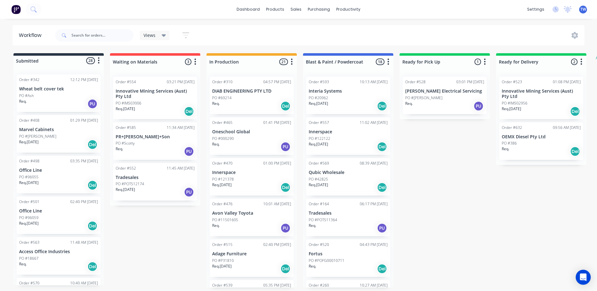
scroll to position [188, 0]
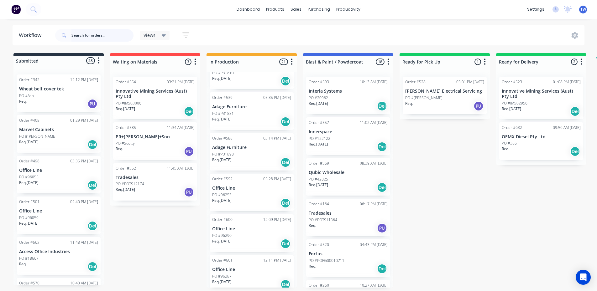
click at [97, 33] on input "text" at bounding box center [102, 35] width 62 height 13
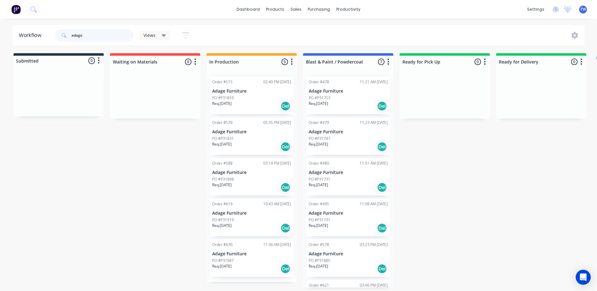
type input "adage"
click at [242, 102] on div "Req. 19/09/25 Del" at bounding box center [251, 106] width 79 height 11
